Goal: Task Accomplishment & Management: Complete application form

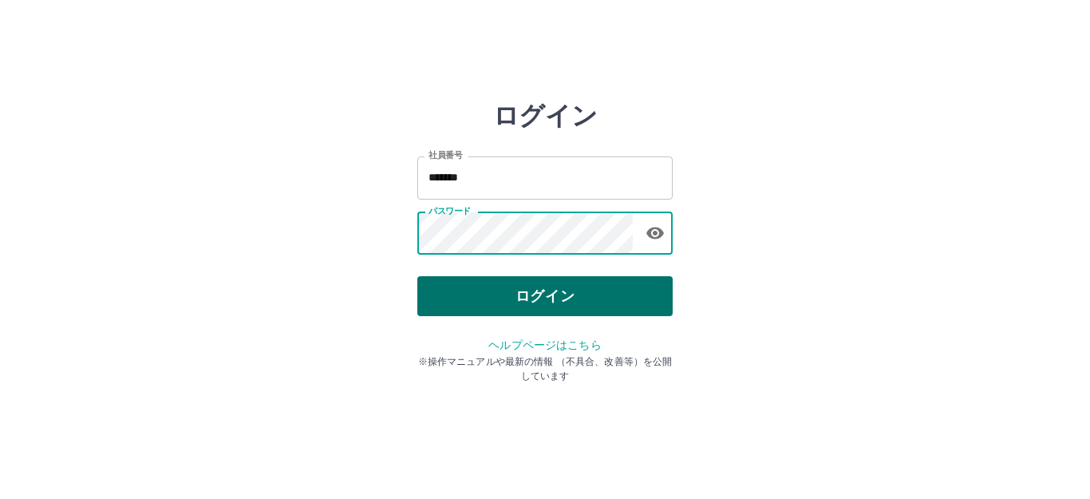
click at [511, 280] on button "ログイン" at bounding box center [544, 296] width 255 height 40
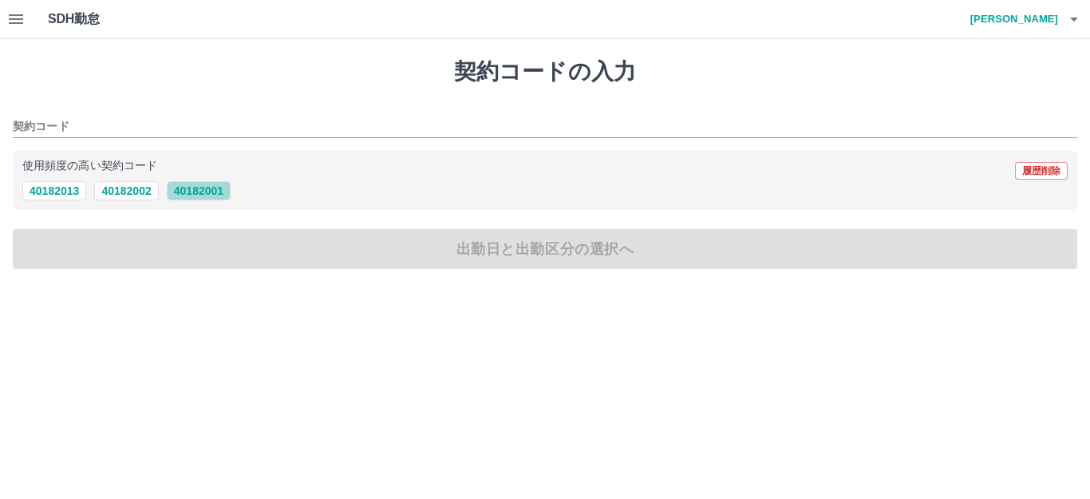
click at [171, 188] on button "40182001" at bounding box center [199, 190] width 64 height 19
type input "********"
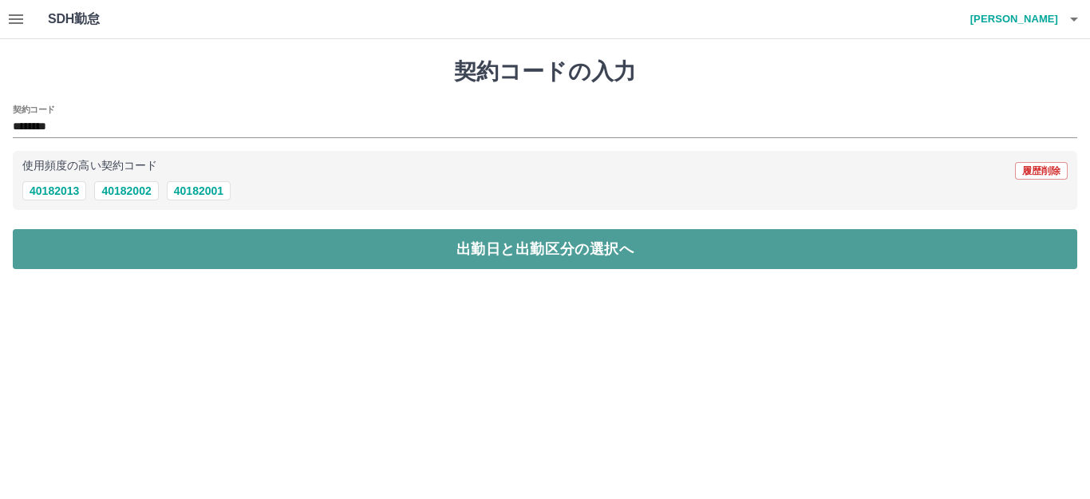
click at [167, 247] on button "出勤日と出勤区分の選択へ" at bounding box center [545, 249] width 1064 height 40
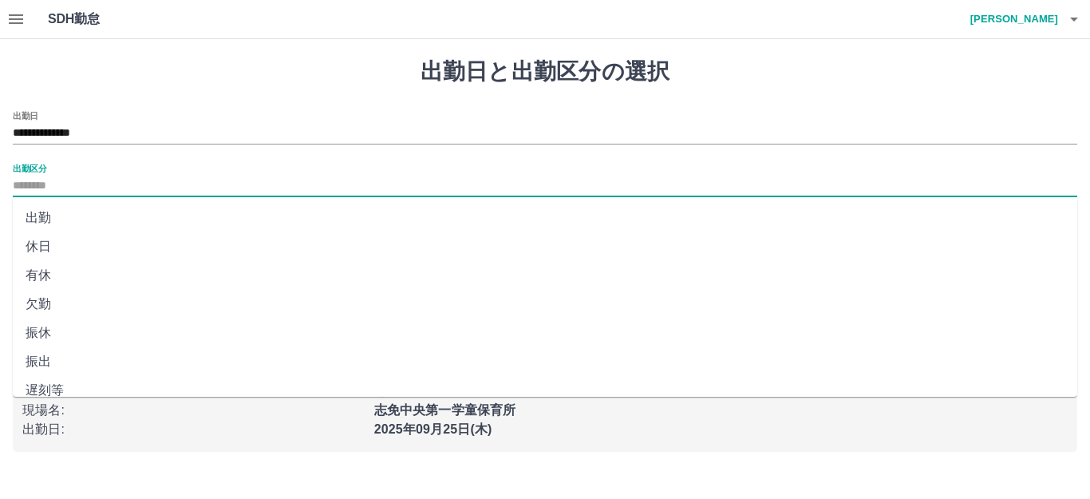
click at [39, 189] on input "出勤区分" at bounding box center [545, 186] width 1064 height 20
click at [41, 216] on li "出勤" at bounding box center [545, 217] width 1064 height 29
type input "**"
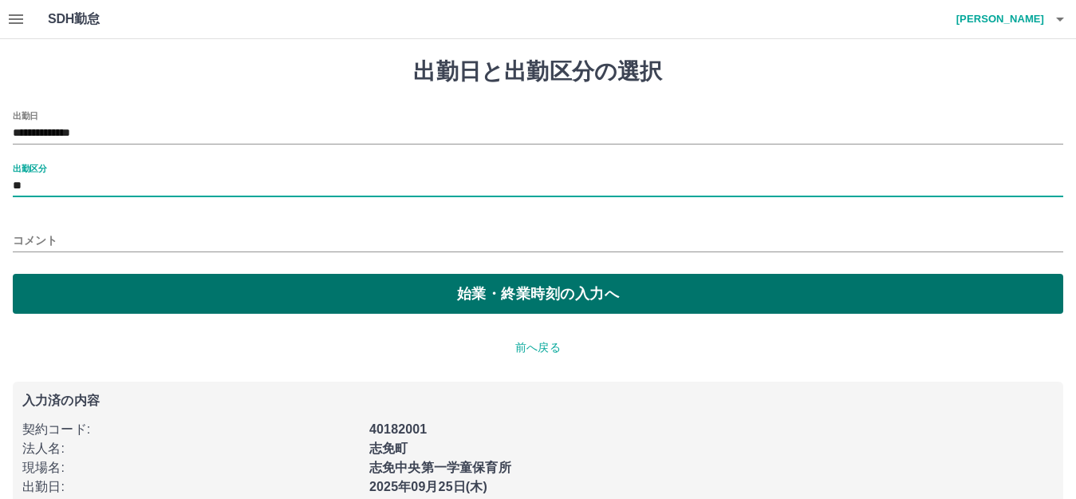
click at [63, 291] on button "始業・終業時刻の入力へ" at bounding box center [538, 294] width 1051 height 40
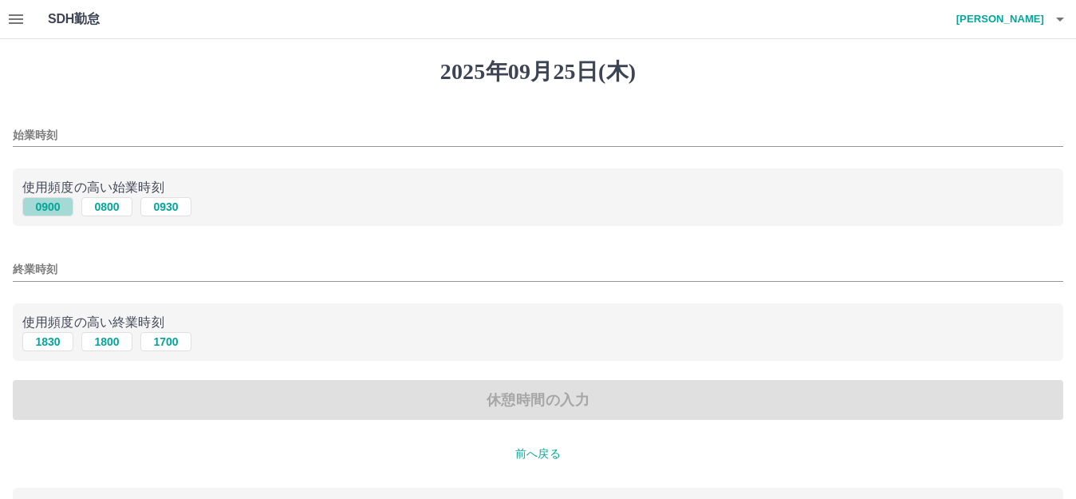
click at [51, 203] on button "0900" at bounding box center [47, 206] width 51 height 19
type input "****"
click at [60, 348] on button "1830" at bounding box center [47, 341] width 51 height 19
type input "****"
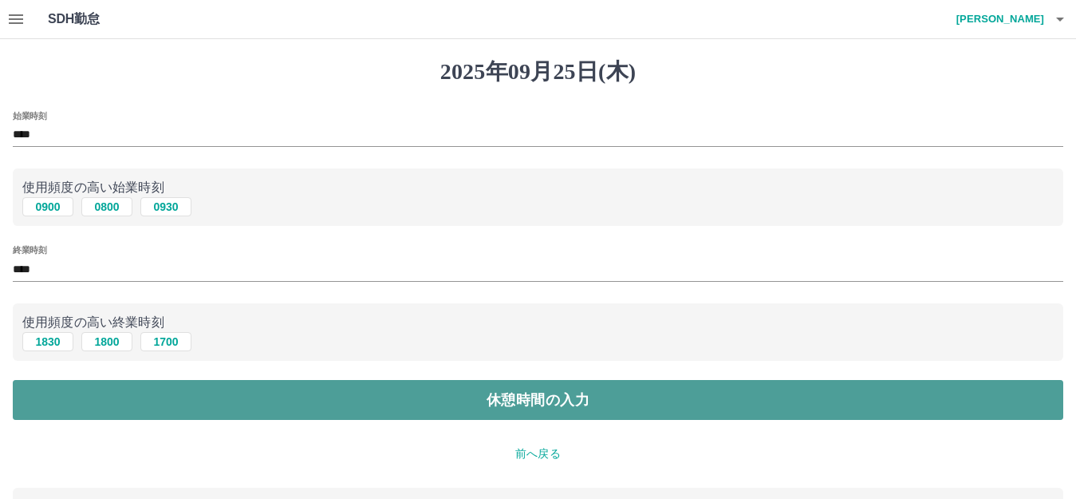
click at [197, 413] on button "休憩時間の入力" at bounding box center [538, 400] width 1051 height 40
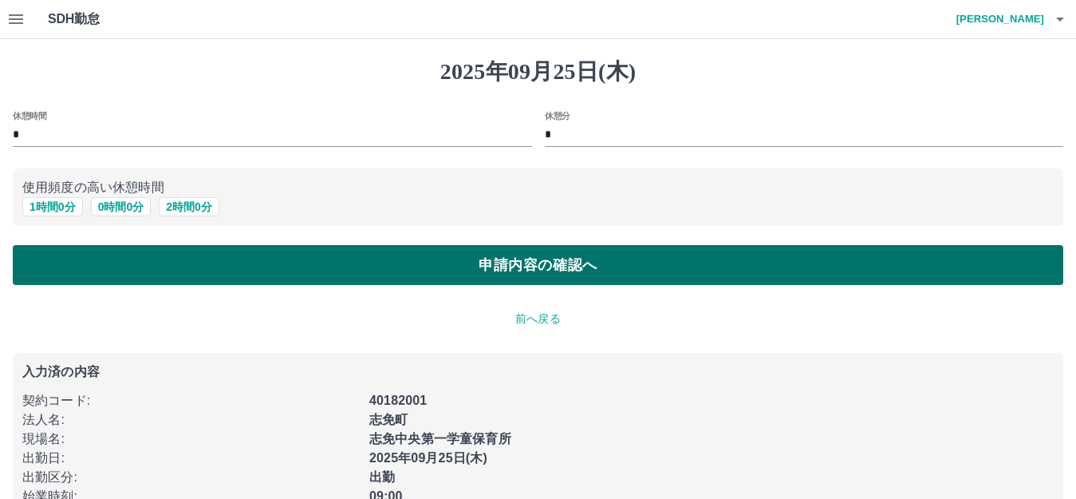
click at [515, 263] on button "申請内容の確認へ" at bounding box center [538, 265] width 1051 height 40
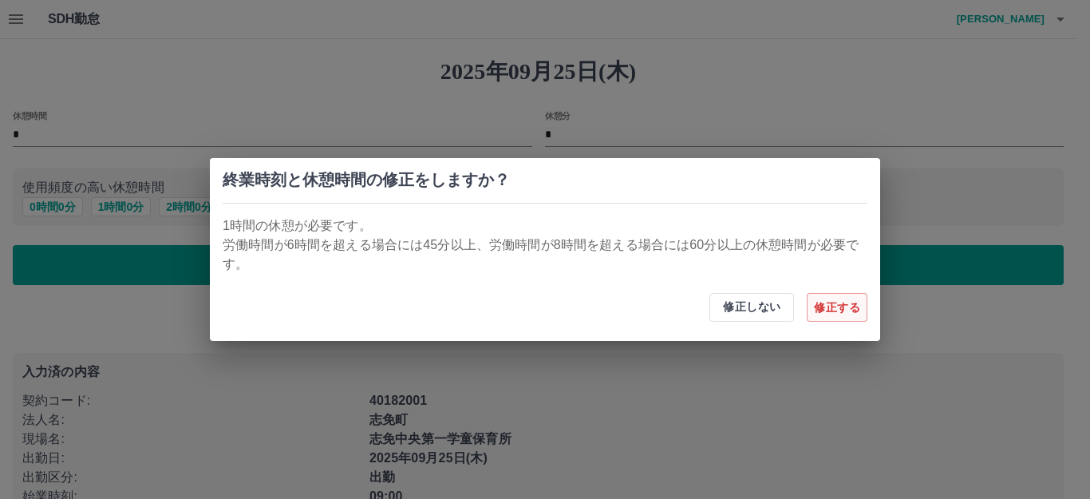
click at [839, 306] on button "修正する" at bounding box center [837, 307] width 61 height 29
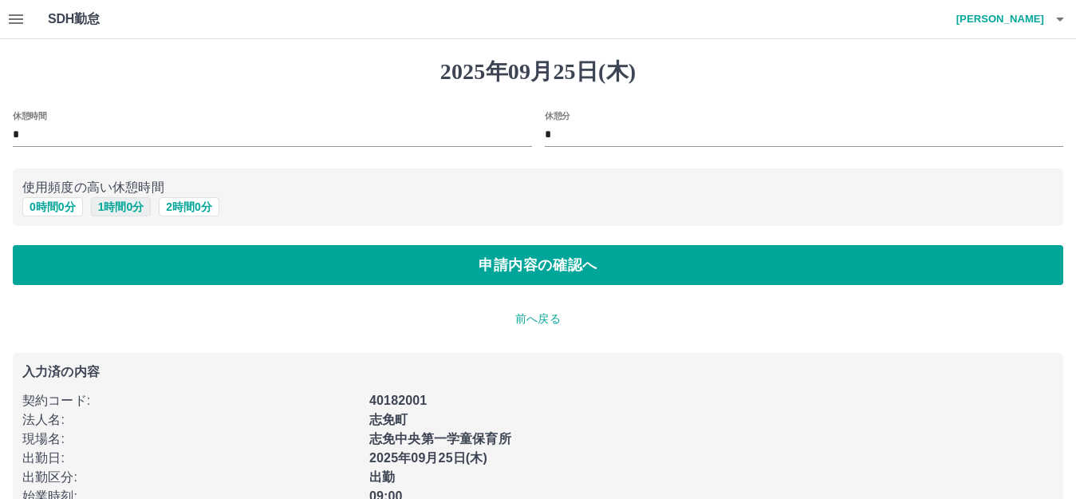
click at [119, 206] on button "1 時間 0 分" at bounding box center [121, 206] width 61 height 19
type input "*"
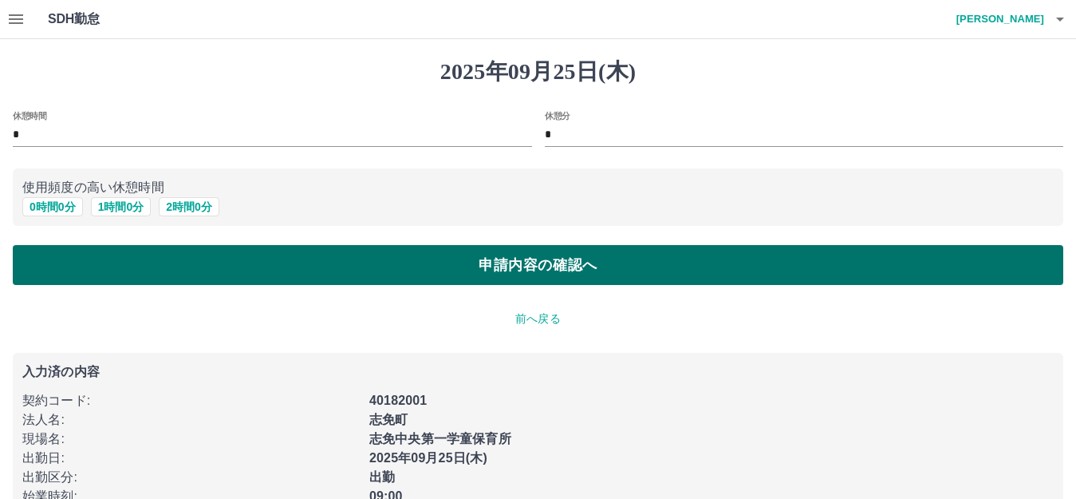
click at [417, 262] on button "申請内容の確認へ" at bounding box center [538, 265] width 1051 height 40
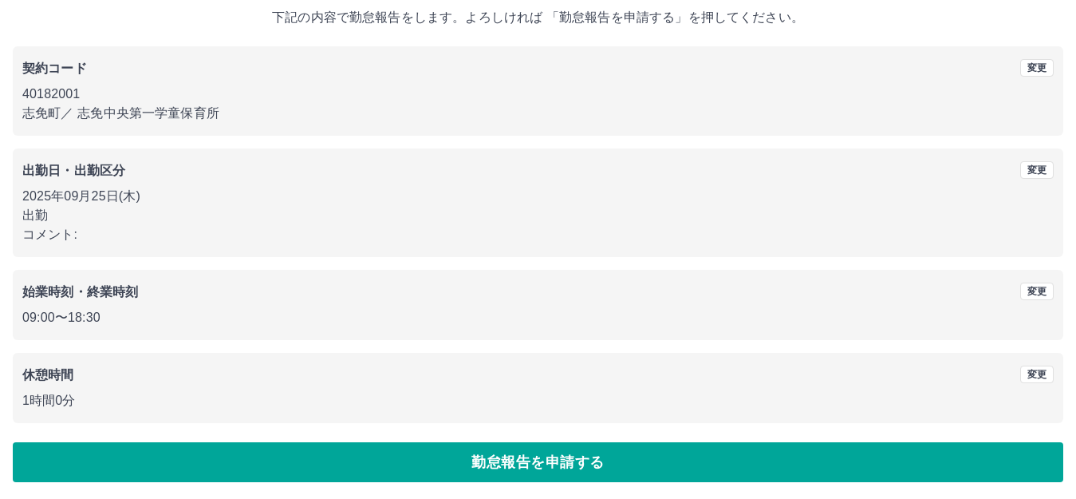
scroll to position [99, 0]
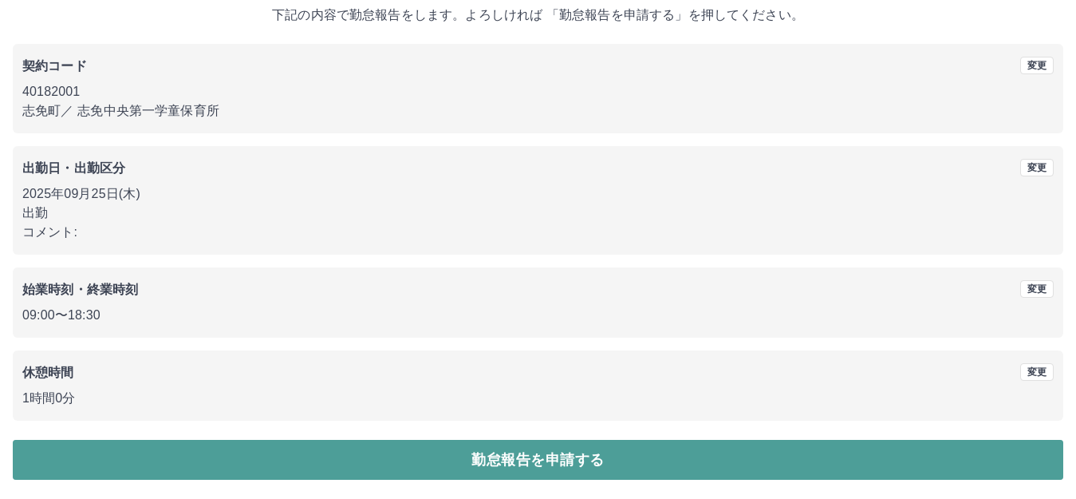
click at [524, 467] on button "勤怠報告を申請する" at bounding box center [538, 460] width 1051 height 40
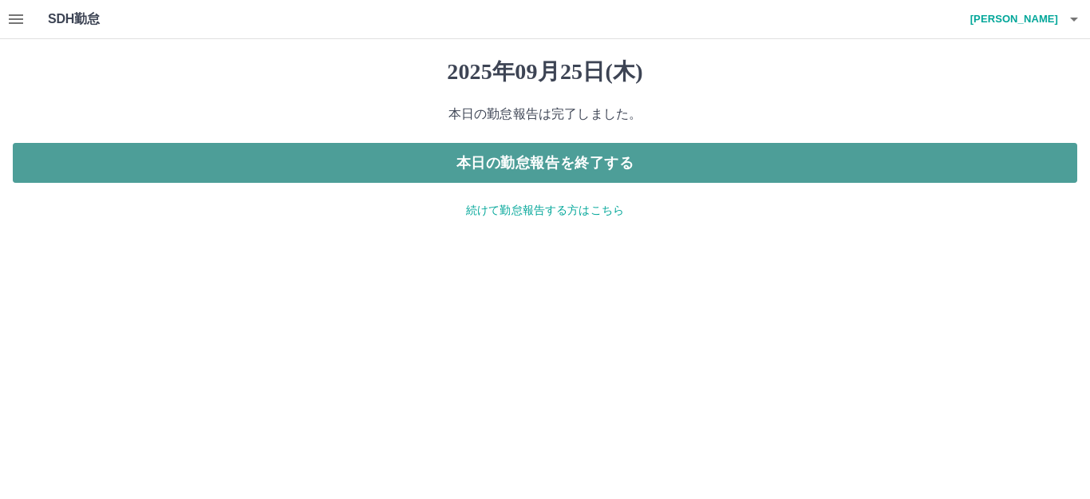
click at [580, 162] on button "本日の勤怠報告を終了する" at bounding box center [545, 163] width 1064 height 40
